Goal: Information Seeking & Learning: Learn about a topic

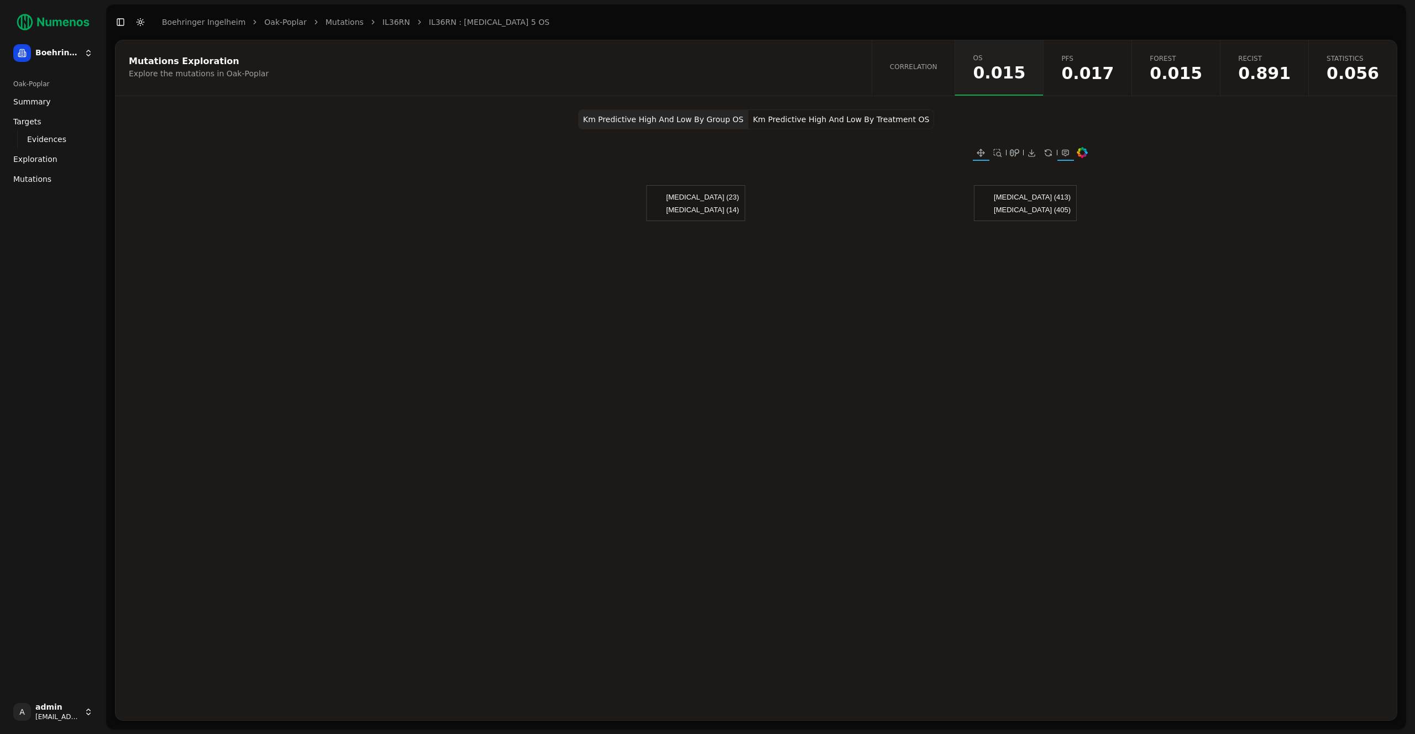
click at [1350, 75] on span "0.056" at bounding box center [1352, 73] width 52 height 17
click at [382, 20] on link "IL36RN" at bounding box center [396, 22] width 28 height 11
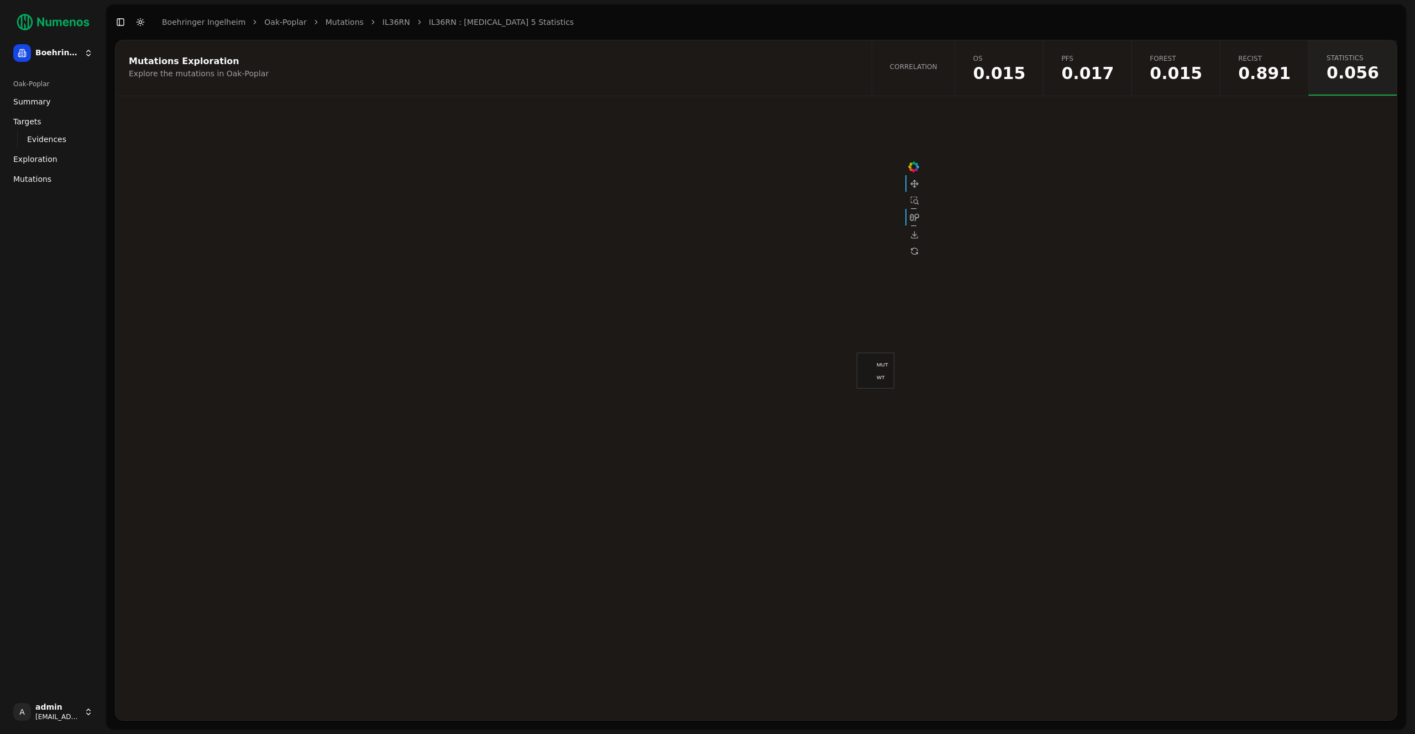
click at [382, 26] on link "IL36RN" at bounding box center [396, 22] width 28 height 11
click at [382, 23] on link "IL36RN" at bounding box center [396, 22] width 28 height 11
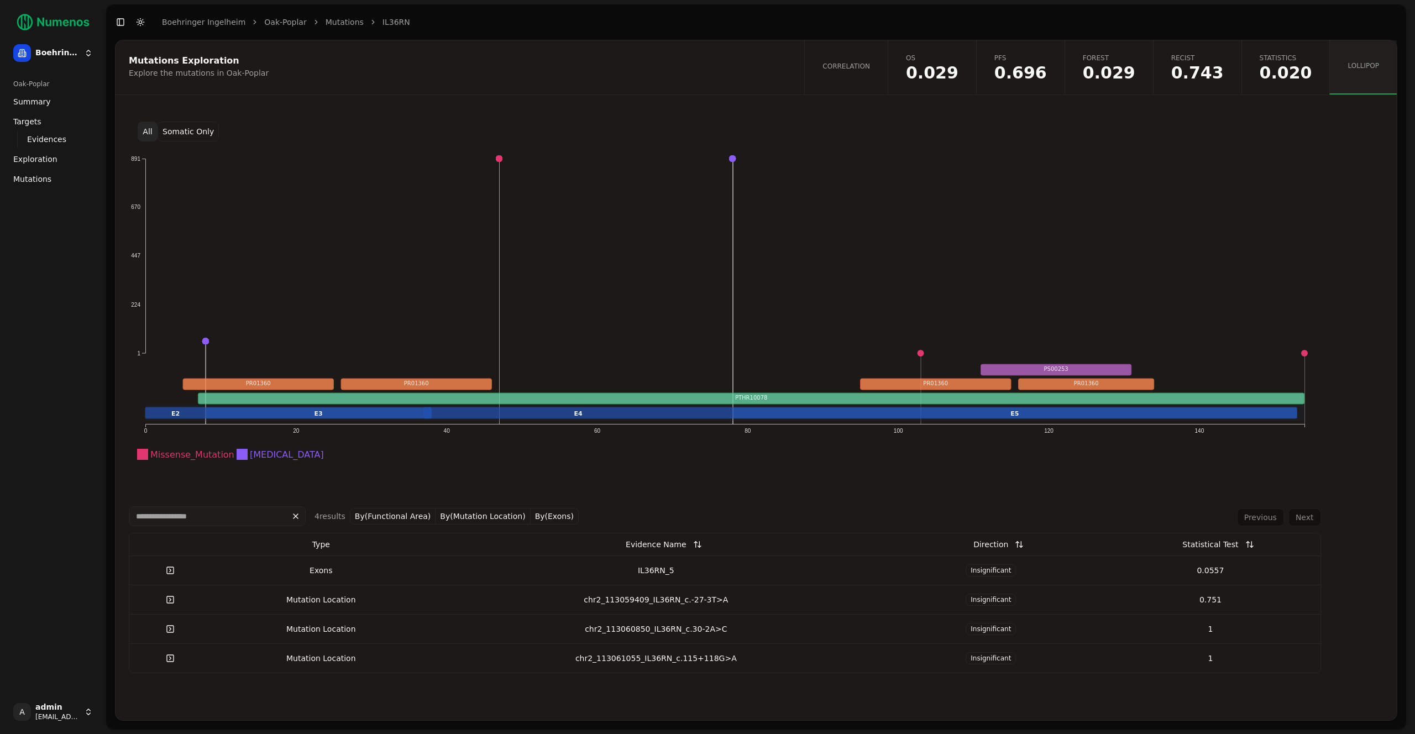
click at [174, 142] on div "All Somatic Only Missense_Mutation Intron 1 224 447 670 891 0 20 40 60 80 100 1…" at bounding box center [755, 397] width 1281 height 578
click at [177, 133] on button "Somatic Only" at bounding box center [187, 132] width 61 height 20
